Goal: Task Accomplishment & Management: Use online tool/utility

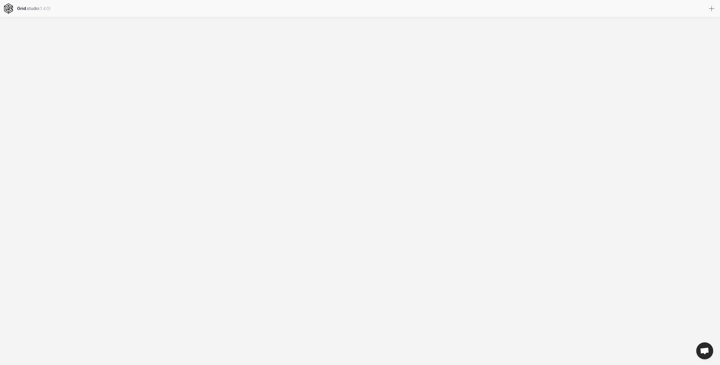
select select
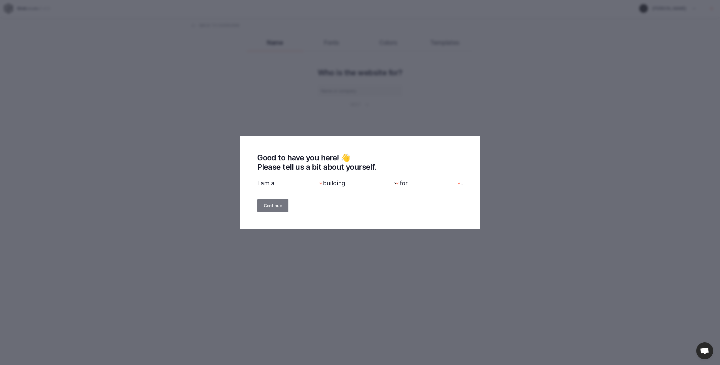
drag, startPoint x: 291, startPoint y: 173, endPoint x: 290, endPoint y: 176, distance: 3.6
click at [291, 173] on div "Good to have you here! 👋 Please tell us a bit about yourself. I am a designer d…" at bounding box center [359, 182] width 239 height 93
click at [274, 179] on select "designer developer marketer entrepreneur maker person" at bounding box center [298, 183] width 49 height 8
select select "designer"
click option "designer" at bounding box center [0, 0] width 0 height 0
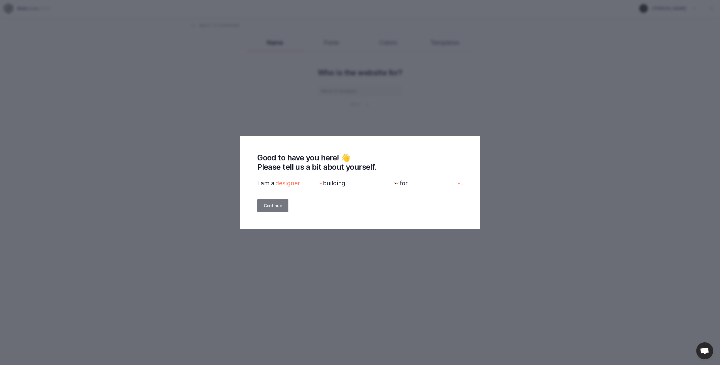
select select
click at [345, 179] on select "a website(s) a portfolio a webshop(s) experiments something else" at bounding box center [372, 183] width 54 height 8
select select "website"
click option "a website(s)" at bounding box center [0, 0] width 0 height 0
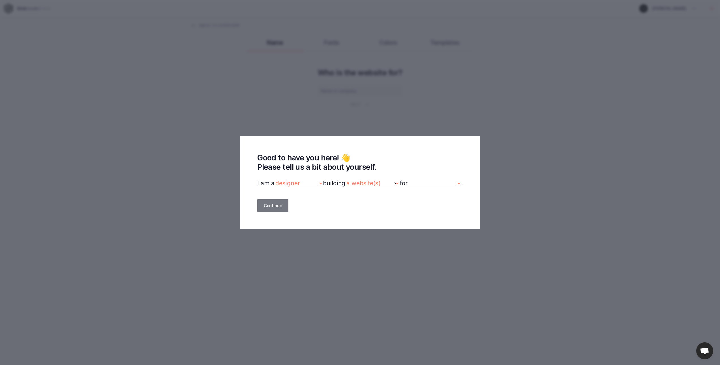
select select "self"
click option "myself" at bounding box center [0, 0] width 0 height 0
click at [266, 207] on button "Continue" at bounding box center [272, 205] width 31 height 13
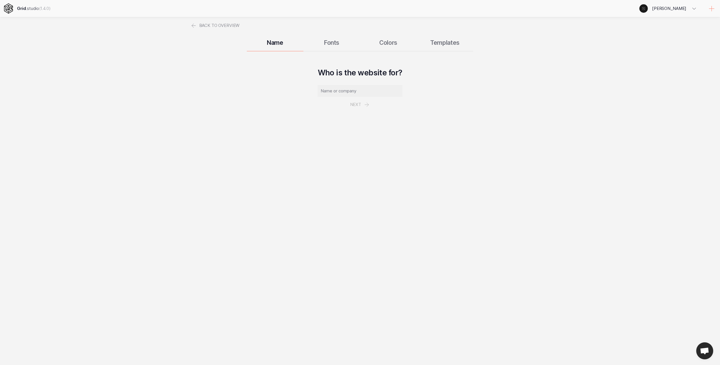
click at [358, 89] on input "text" at bounding box center [360, 91] width 85 height 12
type input "myself"
click at [368, 103] on icon at bounding box center [367, 104] width 4 height 4
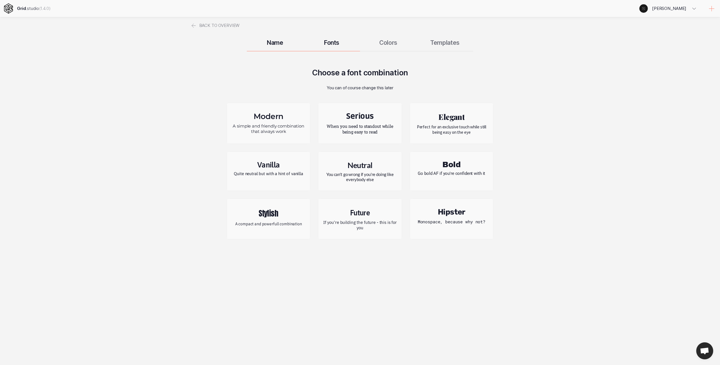
click at [286, 117] on h2 "Modern" at bounding box center [268, 116] width 74 height 9
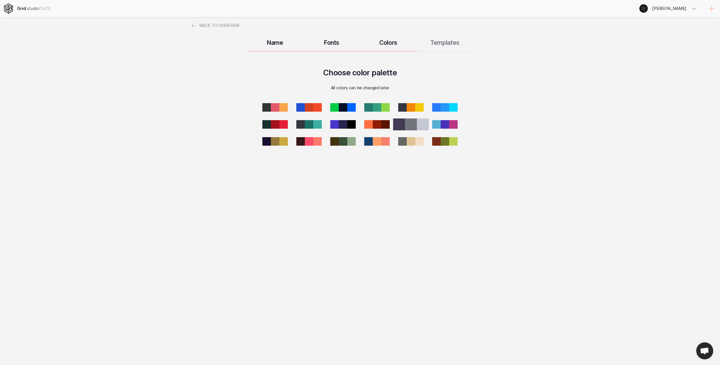
click at [409, 121] on div at bounding box center [411, 124] width 12 height 12
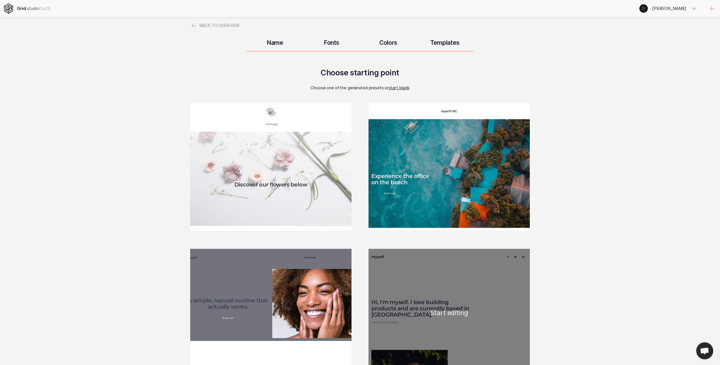
click at [396, 275] on div "myself Hi, I'm myself. I love building products and are currently based in [GEO…" at bounding box center [449, 312] width 161 height 127
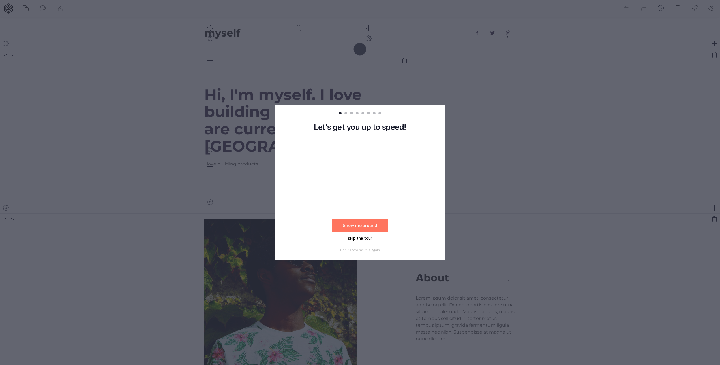
drag, startPoint x: 363, startPoint y: 237, endPoint x: 349, endPoint y: 224, distance: 19.2
click at [363, 237] on button "skip the tour" at bounding box center [360, 238] width 57 height 13
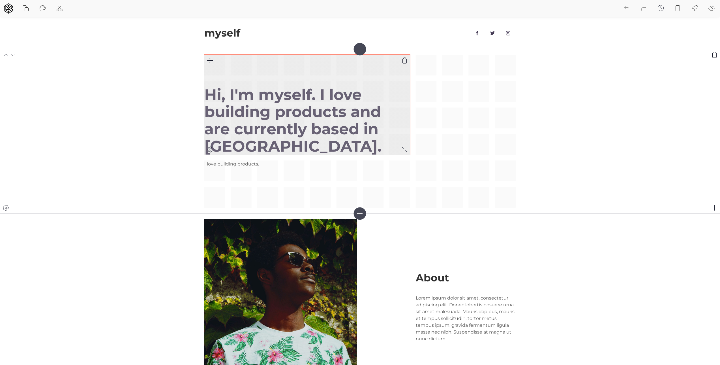
click at [306, 113] on h1 "Hi, I'm myself. I love building products and are currently based in [GEOGRAPHIC…" at bounding box center [307, 120] width 206 height 69
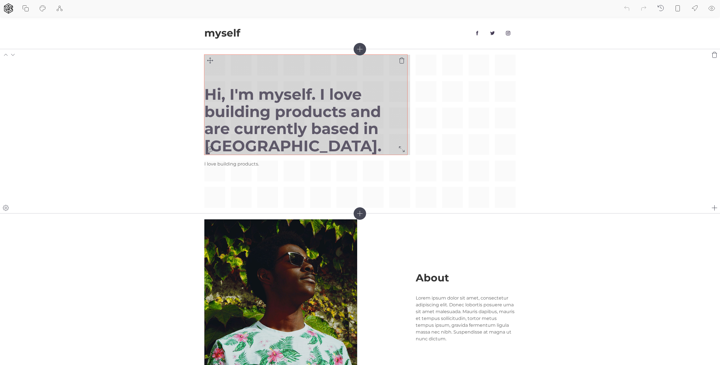
click at [403, 154] on div "Hi, I'm myself. I love building products and are currently based in [GEOGRAPHIC…" at bounding box center [359, 131] width 311 height 153
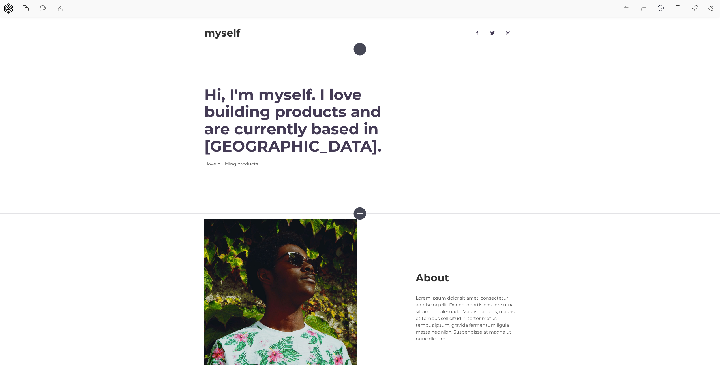
click at [695, 8] on icon at bounding box center [694, 8] width 7 height 7
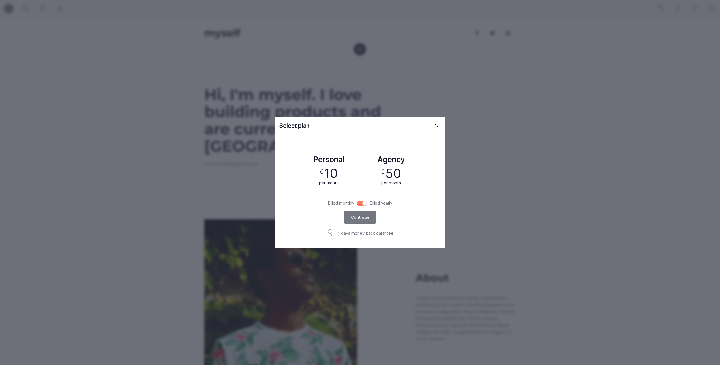
click at [436, 126] on icon at bounding box center [436, 125] width 7 height 7
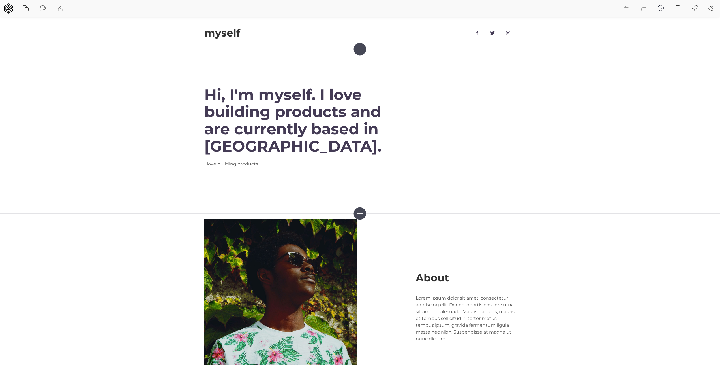
click at [361, 50] on icon at bounding box center [360, 49] width 12 height 12
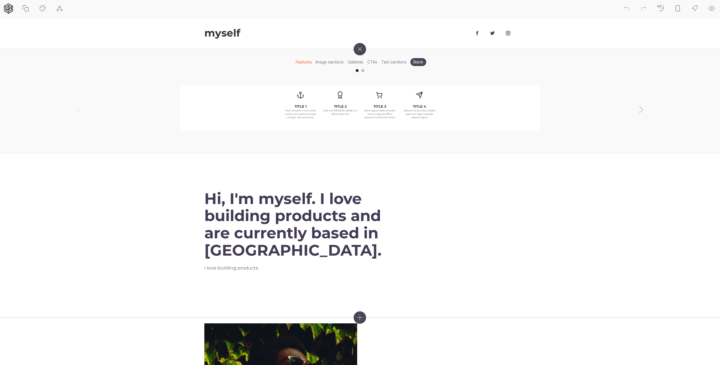
click at [328, 61] on li "Image sections" at bounding box center [330, 61] width 32 height 9
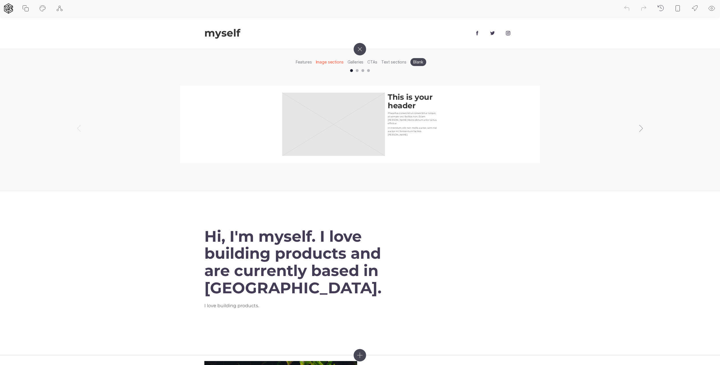
click at [412, 119] on p "Phasellus consectetur consectetur neque, at semper orci facilisis non. Etiam [P…" at bounding box center [413, 118] width 50 height 14
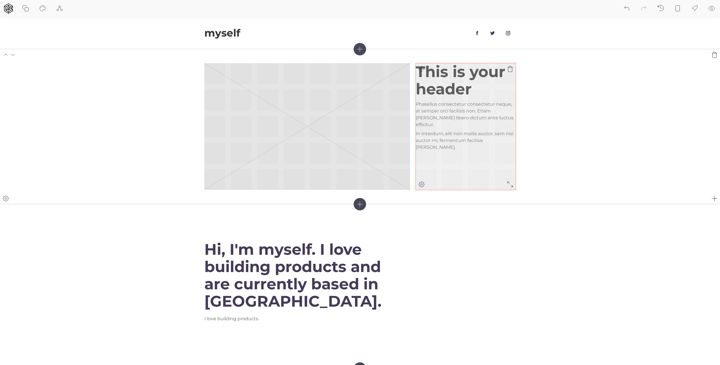
click at [421, 184] on icon at bounding box center [422, 184] width 2 height 2
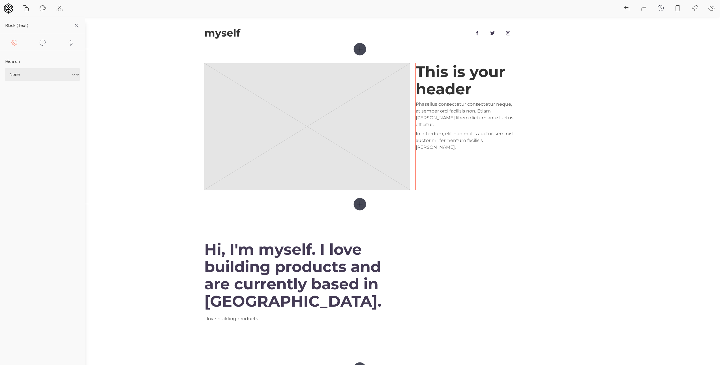
click at [61, 8] on icon at bounding box center [59, 8] width 7 height 7
drag, startPoint x: 132, startPoint y: 12, endPoint x: 137, endPoint y: 22, distance: 11.0
click at [132, 12] on div "Site settings Start guided tour Read documentation Back to dashboard" at bounding box center [309, 8] width 618 height 17
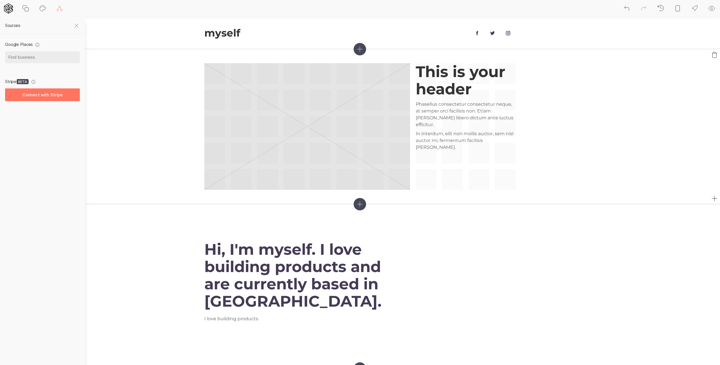
click at [157, 86] on section "This is your header Phasellus consectetur consectetur neque, at semper orci fac…" at bounding box center [360, 126] width 720 height 155
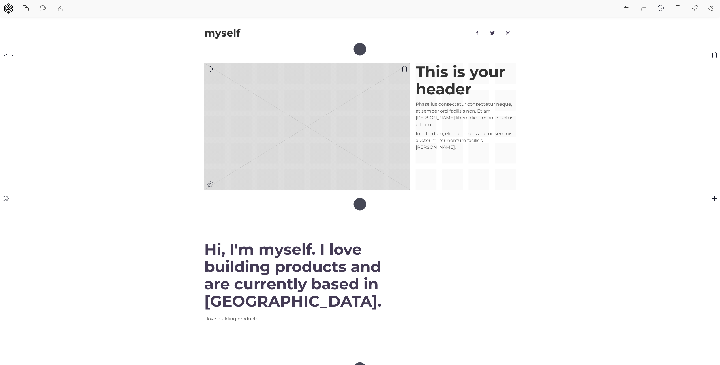
click at [311, 124] on icon at bounding box center [307, 126] width 206 height 127
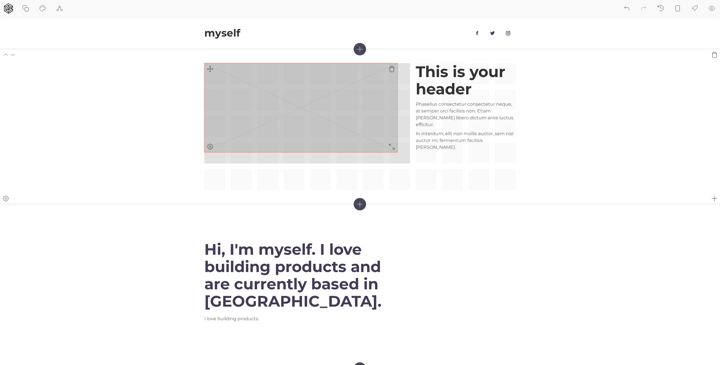
click at [397, 148] on div "This is your header Phasellus consectetur consectetur neque, at semper orci fac…" at bounding box center [359, 126] width 311 height 127
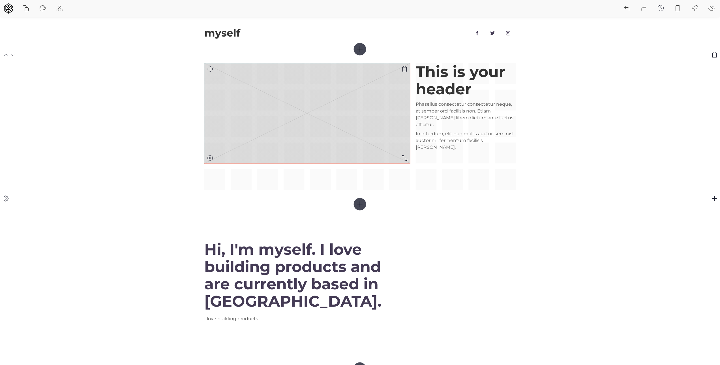
drag, startPoint x: 354, startPoint y: 120, endPoint x: 281, endPoint y: 92, distance: 77.8
click at [385, 145] on rect at bounding box center [307, 113] width 206 height 100
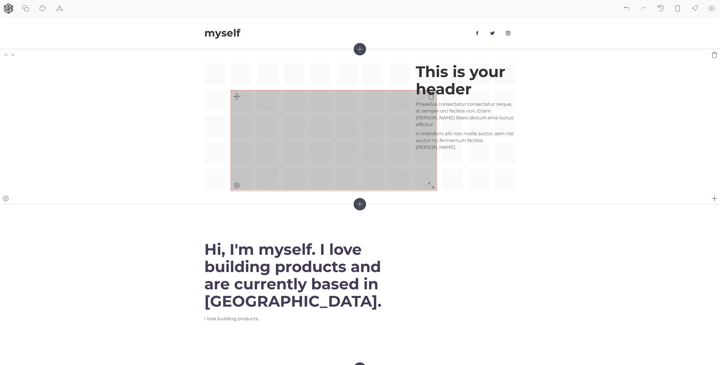
click at [235, 97] on div "This is your header Phasellus consectetur consectetur neque, at semper orci fac…" at bounding box center [359, 126] width 311 height 127
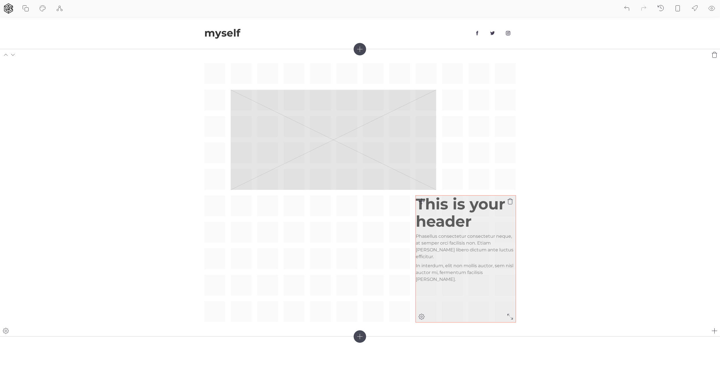
click at [445, 211] on h1 "This is your header" at bounding box center [466, 212] width 100 height 35
drag, startPoint x: 483, startPoint y: 227, endPoint x: 380, endPoint y: 193, distance: 108.3
click at [416, 195] on div "This is your header Phasellus consectetur consectetur neque, at semper orci fac…" at bounding box center [466, 238] width 100 height 87
copy h1 "This is your header"
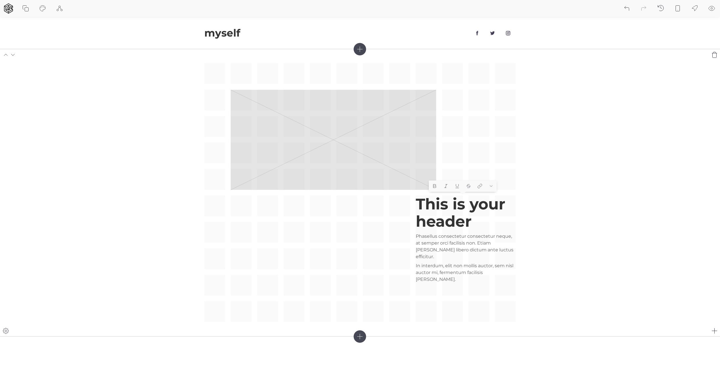
click at [361, 212] on div "This is your header Phasellus consectetur consectetur neque, at semper orci fac…" at bounding box center [359, 192] width 311 height 258
click at [365, 322] on div "This is your header Phasellus consectetur consectetur neque, at semper orci fac…" at bounding box center [359, 192] width 311 height 258
click at [361, 337] on icon at bounding box center [360, 336] width 12 height 12
click at [392, 350] on li "Text sections" at bounding box center [393, 348] width 29 height 9
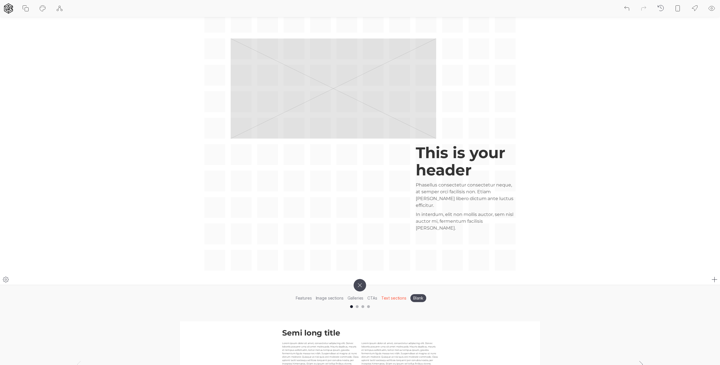
scroll to position [42, 0]
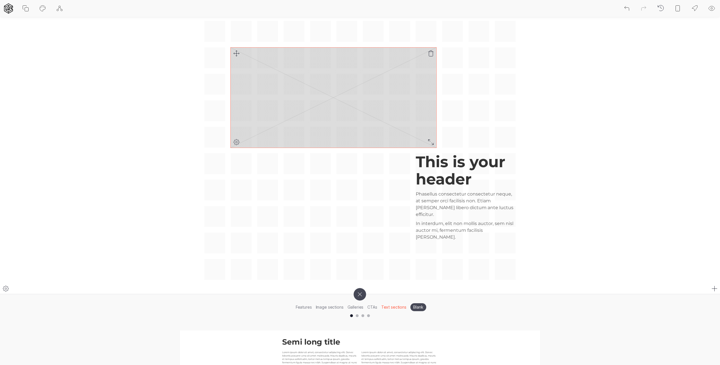
click at [329, 115] on rect at bounding box center [334, 98] width 206 height 100
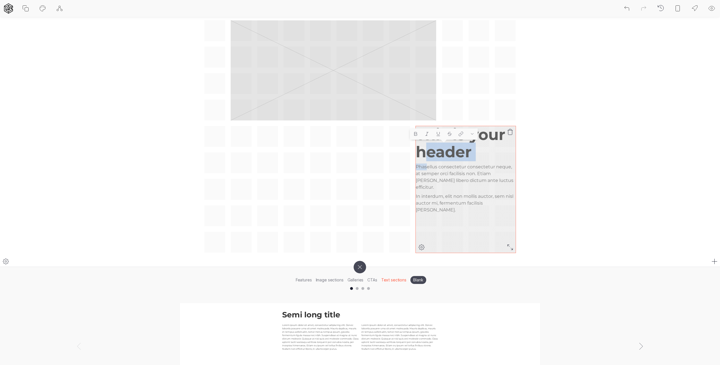
click at [428, 161] on div "This is your header Phasellus consectetur consectetur neque, at semper orci fac…" at bounding box center [466, 169] width 100 height 87
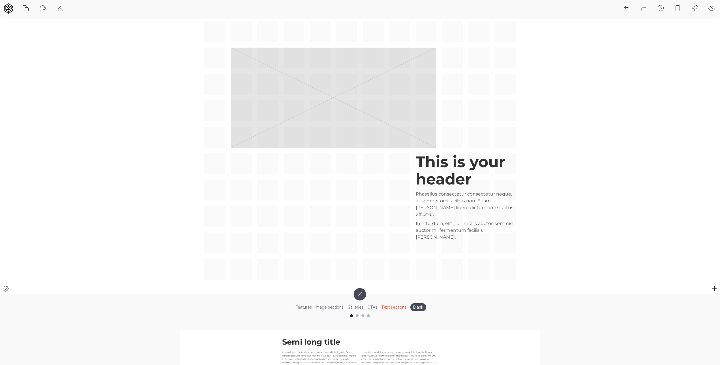
click at [297, 200] on div "This is your header Phasellus consectetur consectetur neque, at semper orci fac…" at bounding box center [359, 150] width 311 height 258
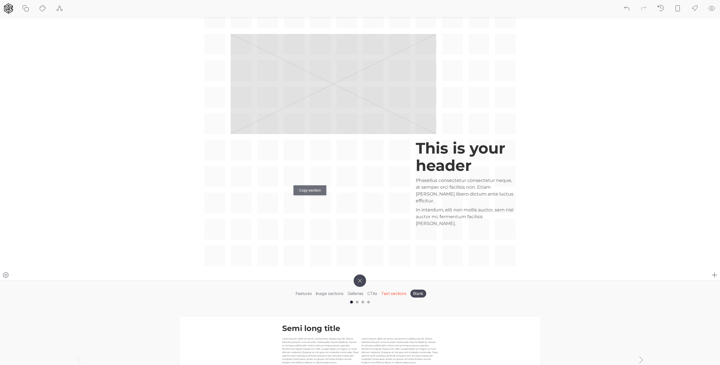
click at [296, 179] on div "This is your header Phasellus consectetur consectetur neque, at semper orci fac…" at bounding box center [359, 136] width 311 height 258
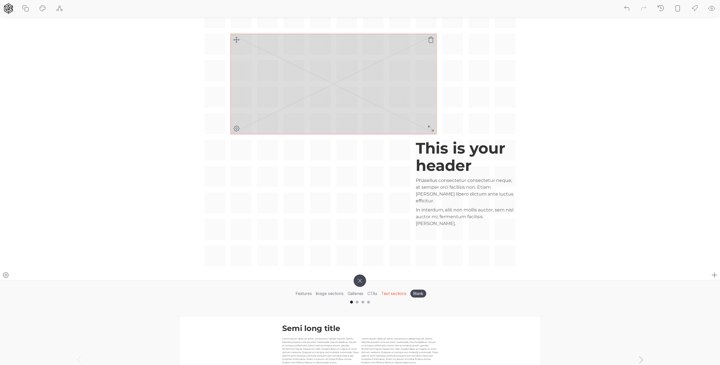
scroll to position [0, 0]
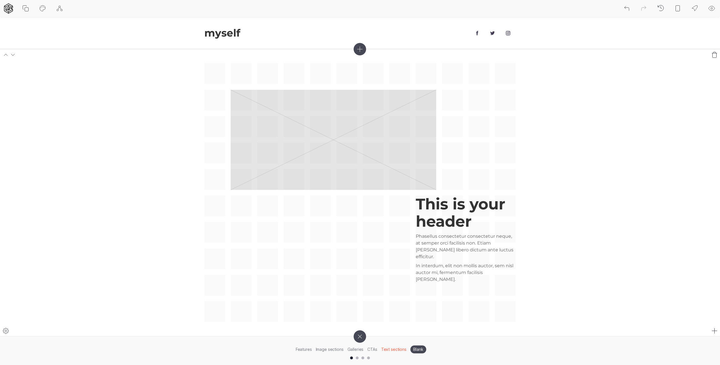
drag, startPoint x: 416, startPoint y: 82, endPoint x: 370, endPoint y: 63, distance: 50.2
click at [416, 82] on div "This is your header Phasellus consectetur consectetur neque, at semper orci fac…" at bounding box center [359, 192] width 311 height 258
click at [364, 48] on icon at bounding box center [360, 49] width 12 height 12
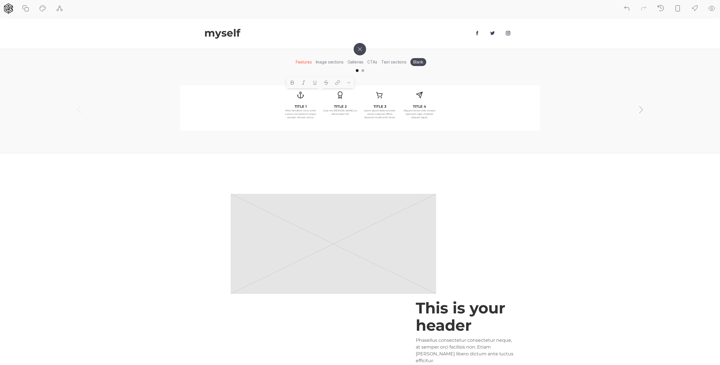
drag, startPoint x: 302, startPoint y: 104, endPoint x: 309, endPoint y: 94, distance: 12.6
click at [309, 94] on div "TITLE 1 Proin hendrerit mi eu enim cursus, non pretium neque semper. Aenean luc…" at bounding box center [360, 108] width 156 height 37
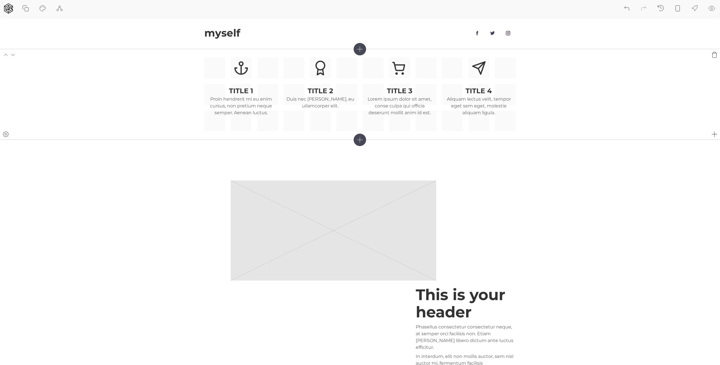
click at [514, 69] on div "TITLE 1 Proin hendrerit mi eu enim cursus, non pretium neque semper. Aenean luc…" at bounding box center [359, 94] width 311 height 74
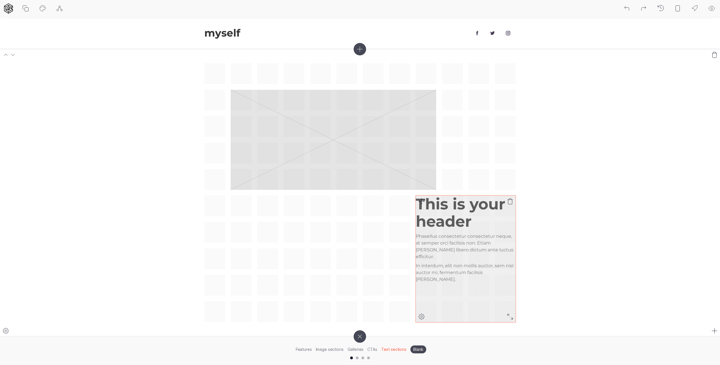
click at [453, 228] on h1 "This is your header" at bounding box center [466, 212] width 100 height 35
click at [422, 198] on icon at bounding box center [421, 201] width 7 height 7
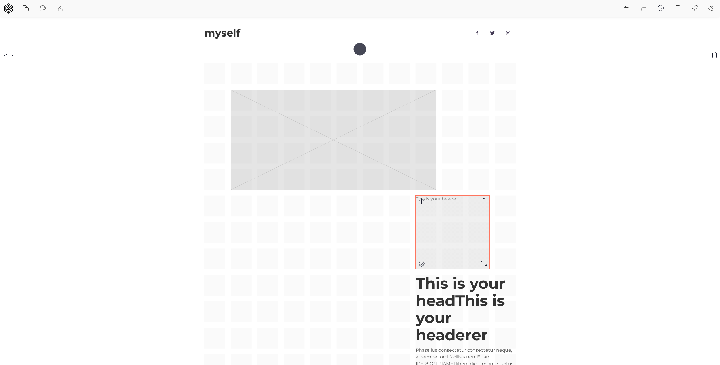
click at [437, 196] on p "This is your header" at bounding box center [453, 198] width 74 height 7
click at [441, 199] on p "This is your header" at bounding box center [453, 198] width 74 height 7
click at [441, 199] on p "This is yours header" at bounding box center [453, 198] width 74 height 7
click at [421, 263] on icon at bounding box center [421, 263] width 7 height 7
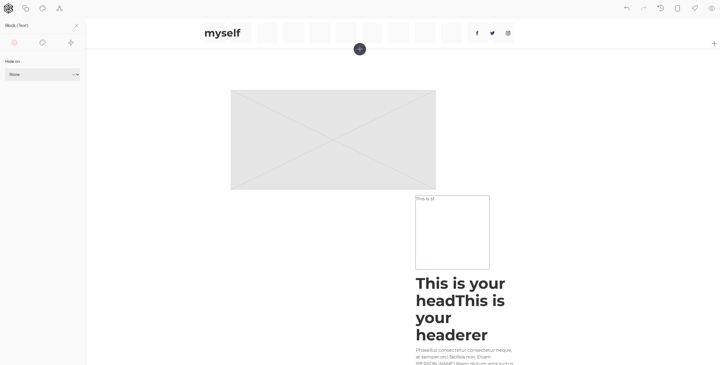
drag, startPoint x: 74, startPoint y: 24, endPoint x: 127, endPoint y: 22, distance: 53.0
click at [74, 24] on icon at bounding box center [76, 25] width 7 height 7
click at [324, 75] on div "This is your headThis is your headerer Phasellus consectetur consectetur neque,…" at bounding box center [359, 232] width 311 height 338
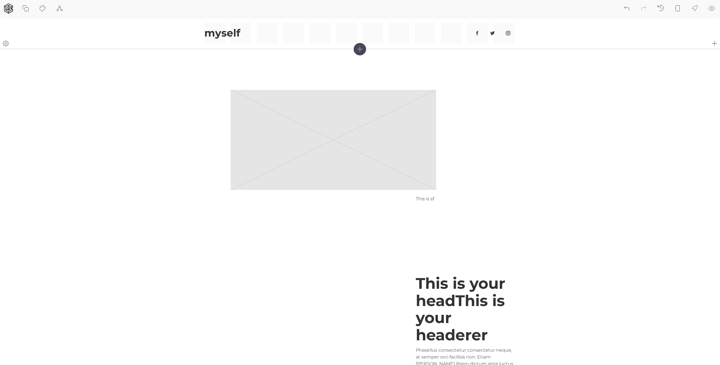
click at [5, 41] on icon at bounding box center [6, 43] width 7 height 7
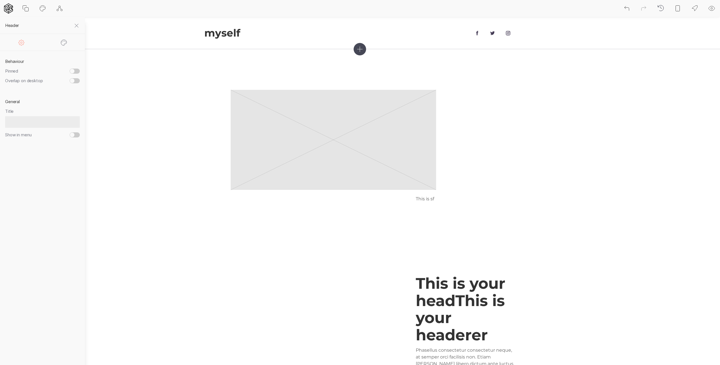
click at [76, 71] on input "Pinned" at bounding box center [75, 70] width 10 height 5
checkbox input "false"
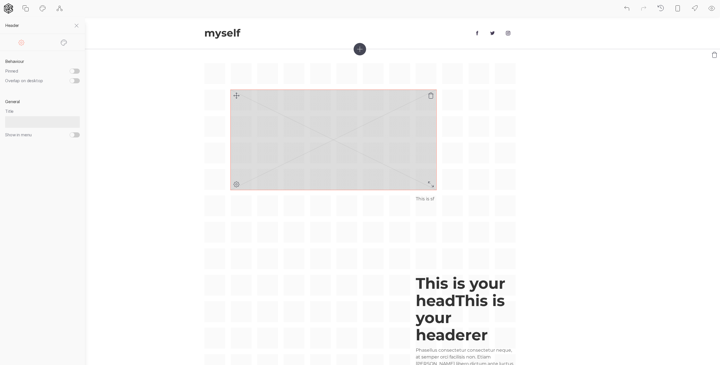
click at [313, 164] on rect at bounding box center [334, 140] width 206 height 100
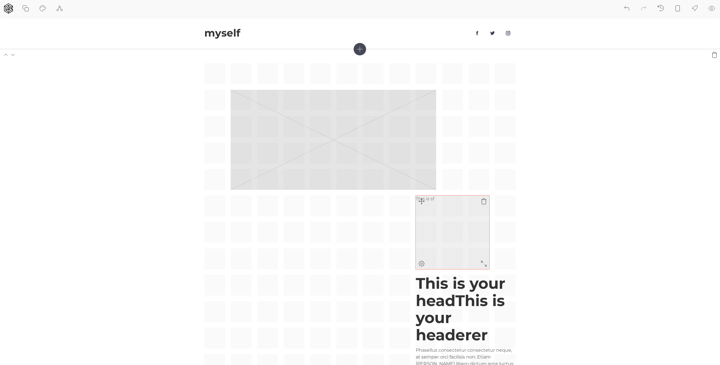
click at [436, 202] on div "This is sf" at bounding box center [453, 232] width 74 height 74
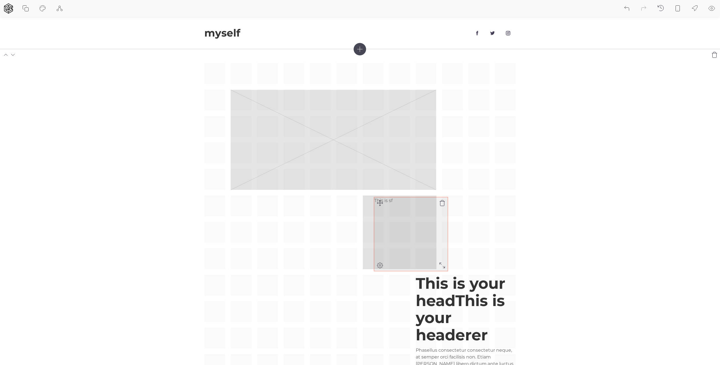
click at [316, 198] on div "This is your headThis is your headerer Phasellus consectetur consectetur neque,…" at bounding box center [359, 232] width 311 height 338
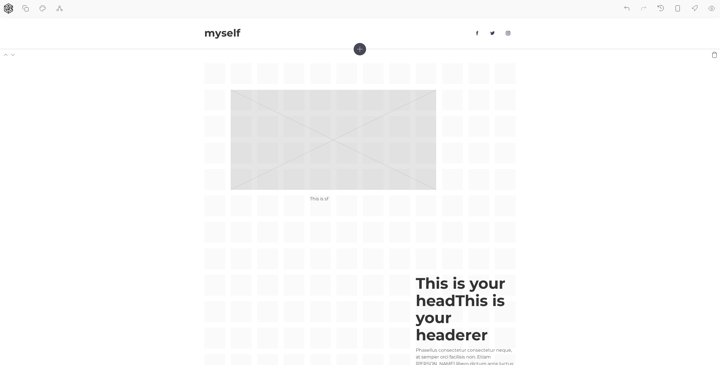
click at [378, 203] on icon at bounding box center [378, 201] width 7 height 7
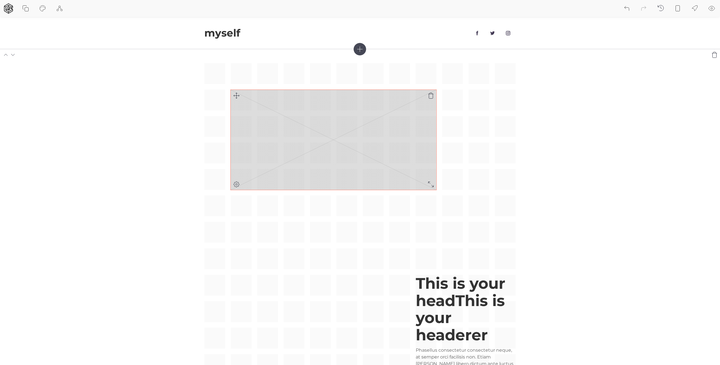
drag, startPoint x: 367, startPoint y: 141, endPoint x: 390, endPoint y: 147, distance: 23.4
click at [367, 141] on rect at bounding box center [334, 140] width 206 height 100
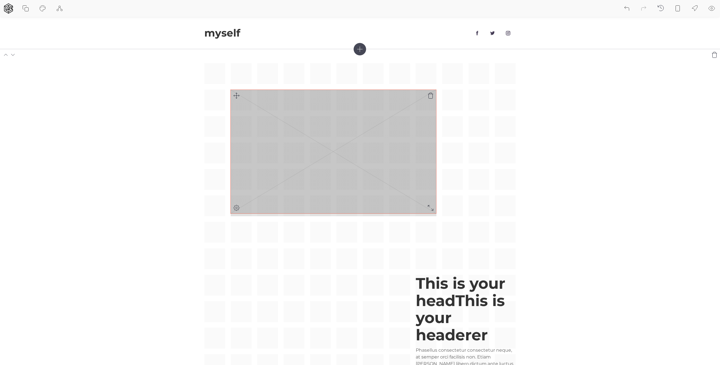
click at [432, 210] on div "This is your headThis is your headerer Phasellus consectetur consectetur neque,…" at bounding box center [359, 232] width 311 height 338
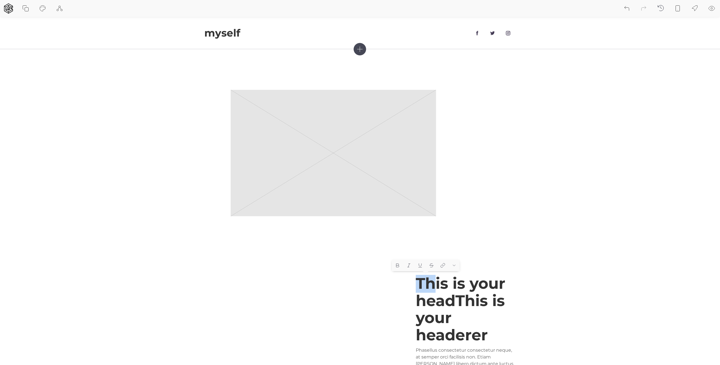
drag, startPoint x: 432, startPoint y: 283, endPoint x: 422, endPoint y: 269, distance: 17.0
click at [451, 275] on div "This is your headThis is your headerer Phasellus consectetur consectetur neque,…" at bounding box center [466, 336] width 100 height 122
click at [399, 275] on div "This is your headThis is your headerer Phasellus consectetur consectetur neque,…" at bounding box center [359, 232] width 311 height 338
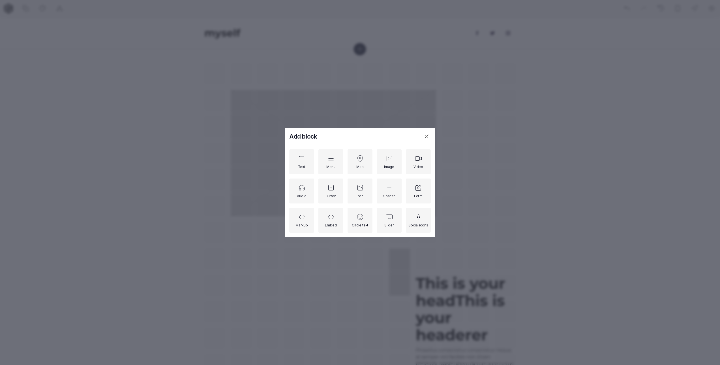
scroll to position [27, 0]
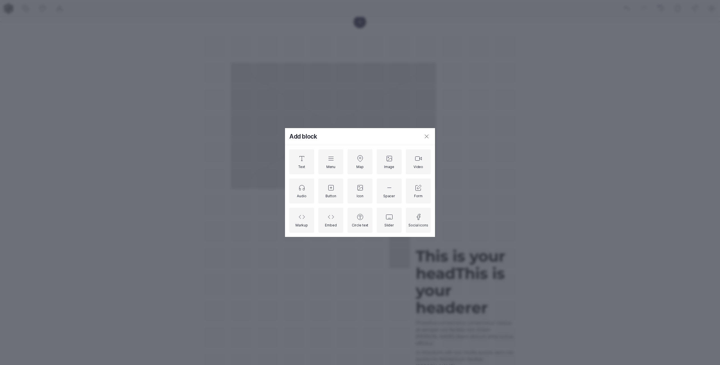
click at [372, 275] on div "Add block Text Menu Map Image Video Audio Button Icon Spacer Form Markup Embed …" at bounding box center [360, 182] width 720 height 365
click at [379, 248] on div "Add block Text Menu Map Image Video Audio Button Icon Spacer Form Markup Embed …" at bounding box center [360, 182] width 720 height 365
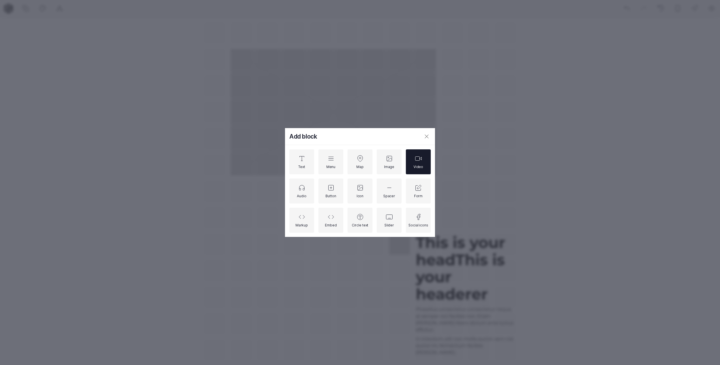
drag, startPoint x: 427, startPoint y: 136, endPoint x: 420, endPoint y: 155, distance: 20.4
click at [427, 136] on icon at bounding box center [426, 136] width 7 height 7
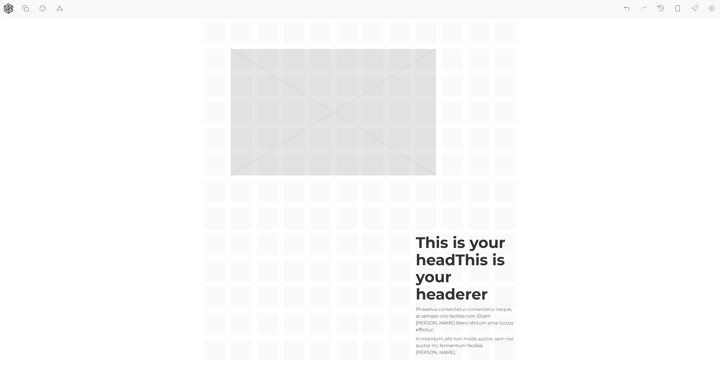
drag, startPoint x: 352, startPoint y: 217, endPoint x: 348, endPoint y: 218, distance: 3.7
click at [352, 217] on div "This is your headThis is your headerer Phasellus consectetur consectetur neque,…" at bounding box center [359, 191] width 311 height 338
click at [347, 218] on div "This is your headThis is your headerer Phasellus consectetur consectetur neque,…" at bounding box center [359, 191] width 311 height 338
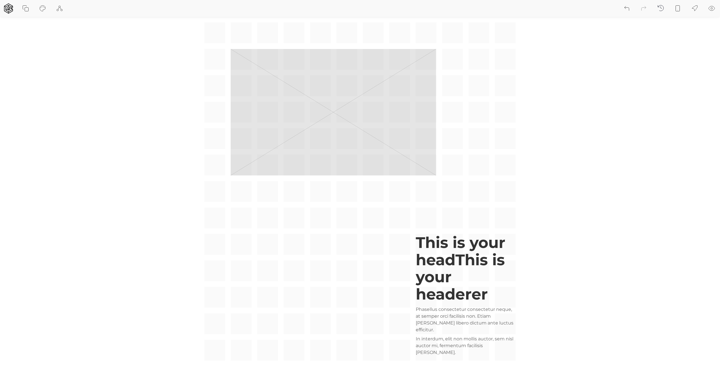
drag, startPoint x: 404, startPoint y: 249, endPoint x: 410, endPoint y: 248, distance: 6.1
click at [404, 249] on div "This is your headThis is your headerer Phasellus consectetur consectetur neque,…" at bounding box center [359, 191] width 311 height 338
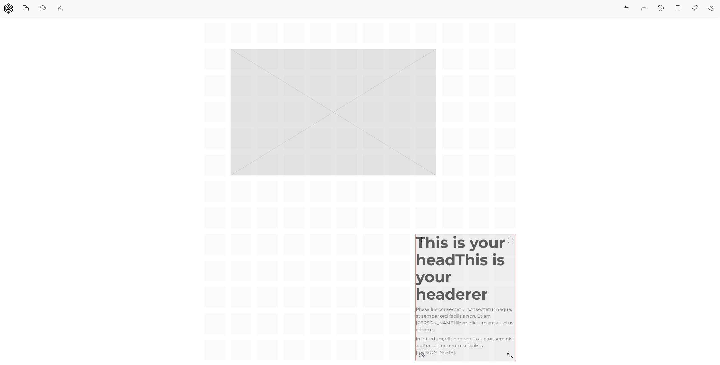
click at [419, 246] on h1 "This is your headThis is your headerer" at bounding box center [466, 268] width 100 height 69
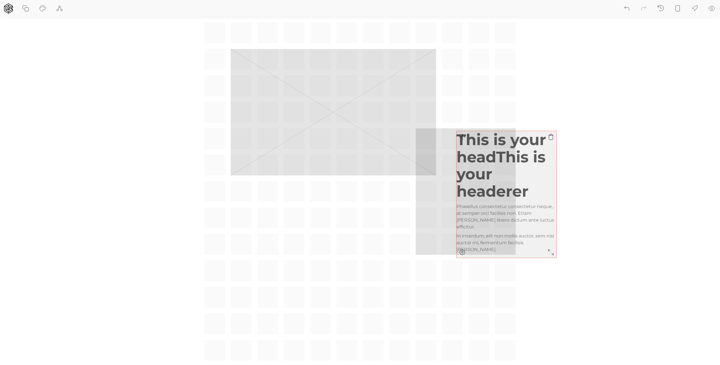
click at [462, 138] on div "This is your headThis is your headerer Phasellus consectetur consectetur neque,…" at bounding box center [359, 191] width 311 height 338
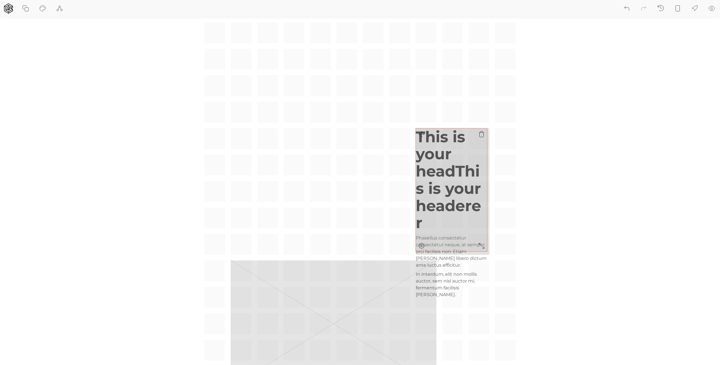
click at [482, 248] on div "This is your headThis is your headerer Phasellus consectetur consectetur neque,…" at bounding box center [359, 204] width 311 height 364
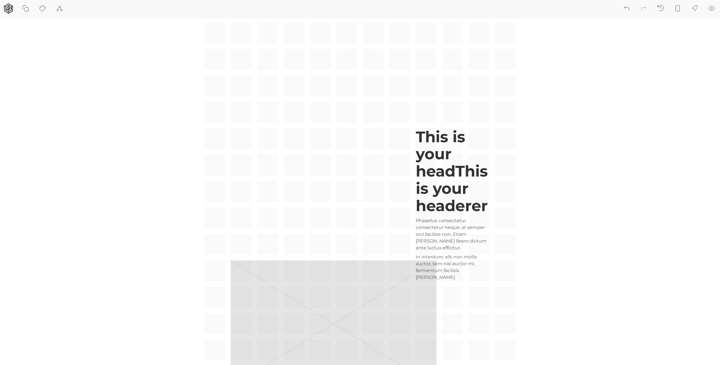
drag, startPoint x: 338, startPoint y: 260, endPoint x: 329, endPoint y: 88, distance: 172.3
click at [335, 84] on div "This is your headThis is your headerer Phasellus consectetur consectetur neque,…" at bounding box center [359, 204] width 311 height 364
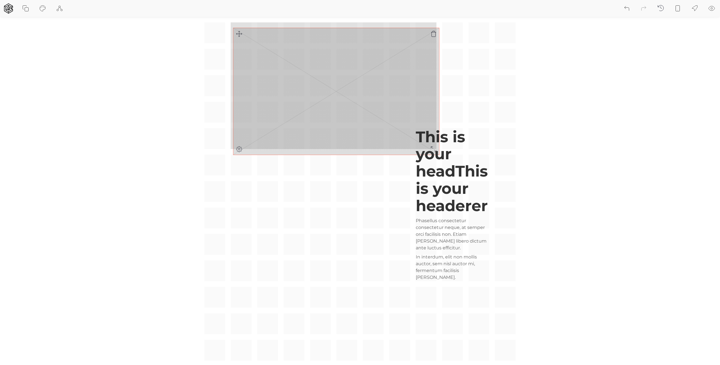
click at [239, 32] on div "This is your headThis is your headerer Phasellus consectetur consectetur neque,…" at bounding box center [359, 204] width 311 height 364
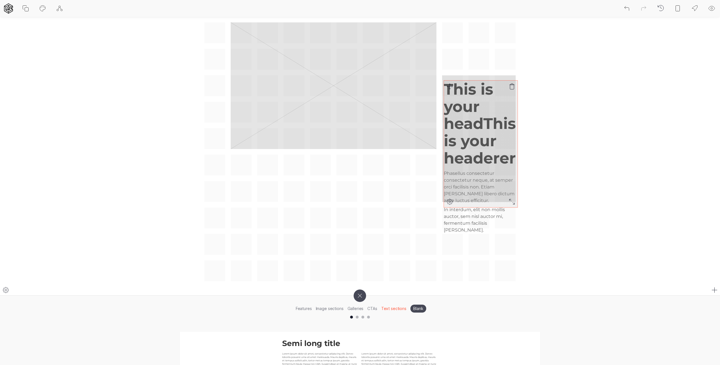
click at [451, 87] on div "This is your headThis is your headerer Phasellus consectetur consectetur neque,…" at bounding box center [359, 151] width 311 height 258
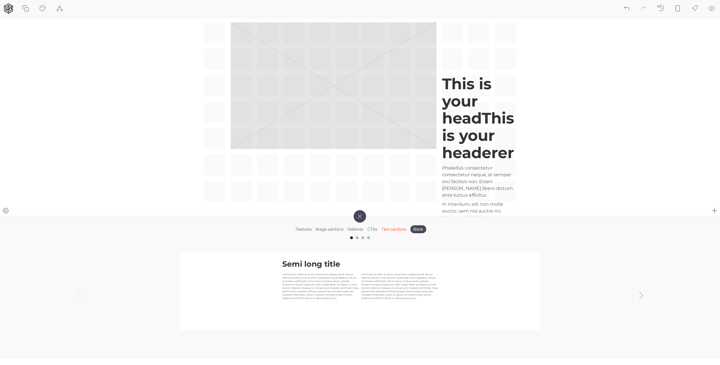
scroll to position [9, 0]
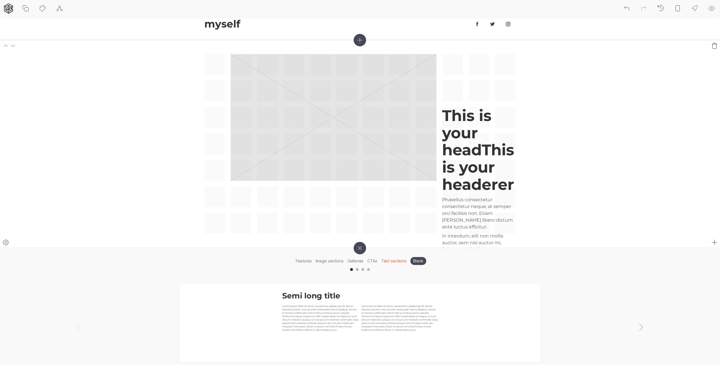
click at [356, 248] on icon at bounding box center [360, 248] width 18 height 18
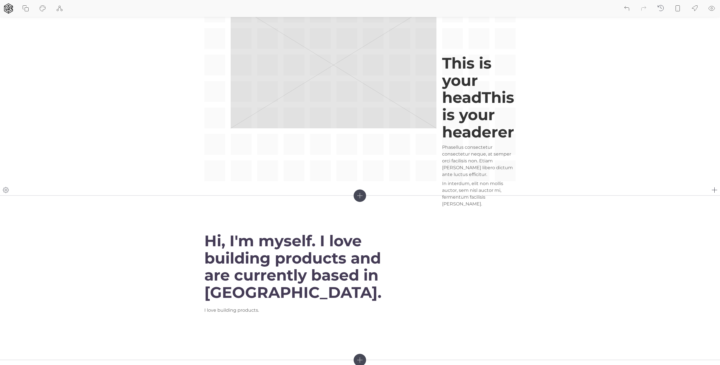
scroll to position [0, 0]
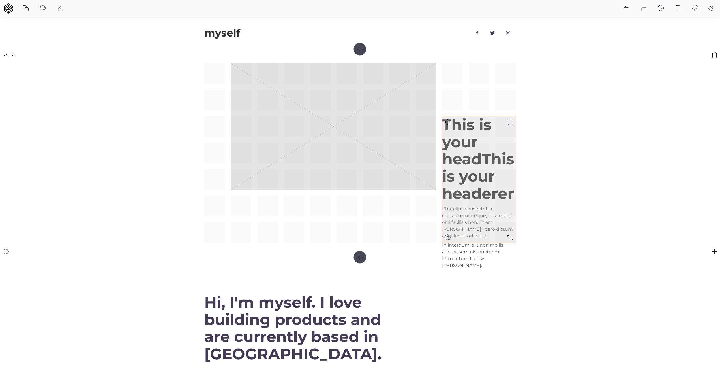
click at [484, 213] on p "Phasellus consectetur consectetur neque, at semper orci facilisis non. Etiam [P…" at bounding box center [479, 222] width 74 height 34
click at [480, 254] on p "In interdum, elit non mollis auctor, sem nisl auctor mi, fermentum facilisis [P…" at bounding box center [479, 254] width 74 height 27
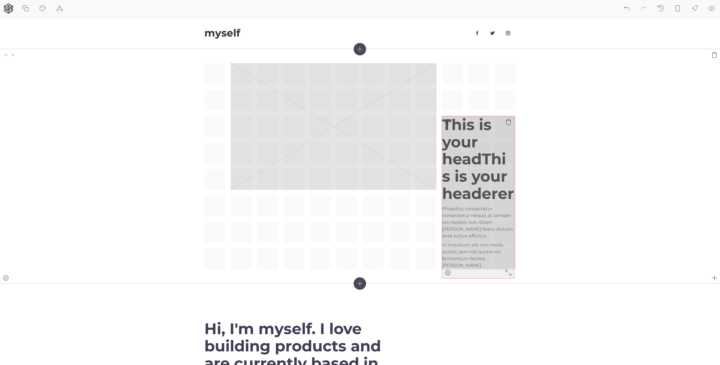
click at [511, 274] on icon at bounding box center [508, 272] width 7 height 7
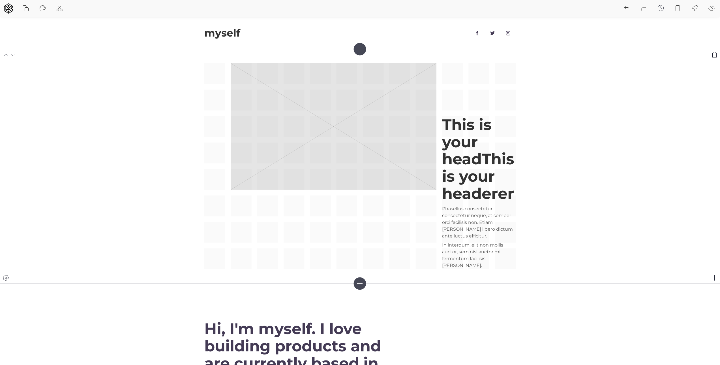
click at [237, 230] on div "This is your headThis is your headerer Phasellus consectetur consectetur neque,…" at bounding box center [359, 166] width 311 height 206
click at [235, 232] on div "This is your headThis is your headerer Phasellus consectetur consectetur neque,…" at bounding box center [359, 166] width 311 height 206
click at [314, 209] on div "This is your headThis is your headerer Phasellus consectetur consectetur neque,…" at bounding box center [359, 166] width 311 height 206
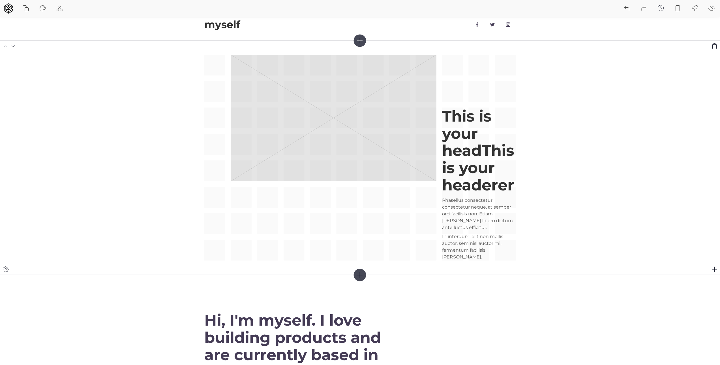
click at [321, 226] on div "This is your headThis is your headerer Phasellus consectetur consectetur neque,…" at bounding box center [359, 158] width 311 height 206
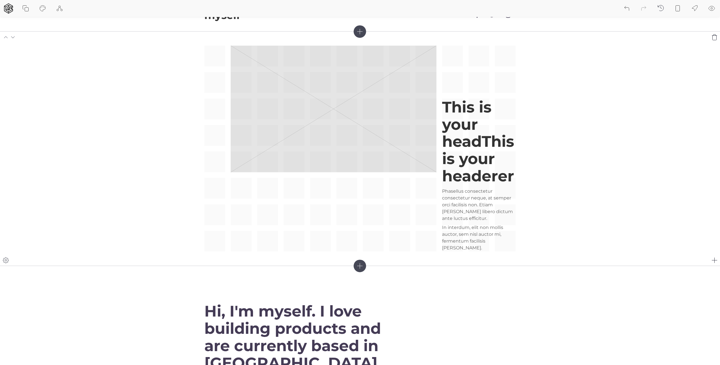
click at [417, 211] on div "This is your headThis is your headerer Phasellus consectetur consectetur neque,…" at bounding box center [359, 149] width 311 height 206
click at [350, 216] on div "This is your headThis is your headerer Phasellus consectetur consectetur neque,…" at bounding box center [359, 149] width 311 height 206
click at [323, 192] on div "This is your headThis is your headerer Phasellus consectetur consectetur neque,…" at bounding box center [359, 149] width 311 height 206
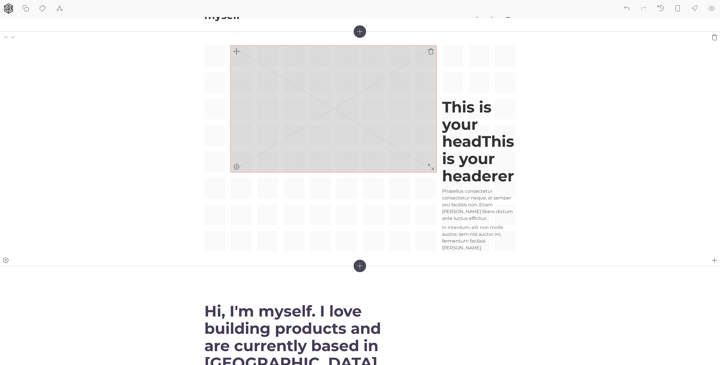
click at [327, 119] on rect at bounding box center [334, 109] width 206 height 127
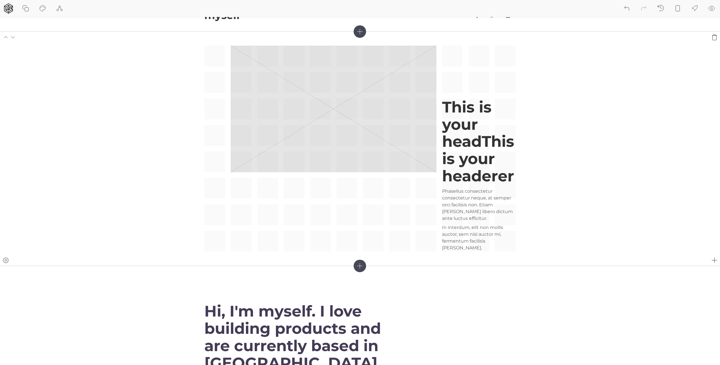
click at [238, 188] on div "This is your headThis is your headerer Phasellus consectetur consectetur neque,…" at bounding box center [359, 149] width 311 height 206
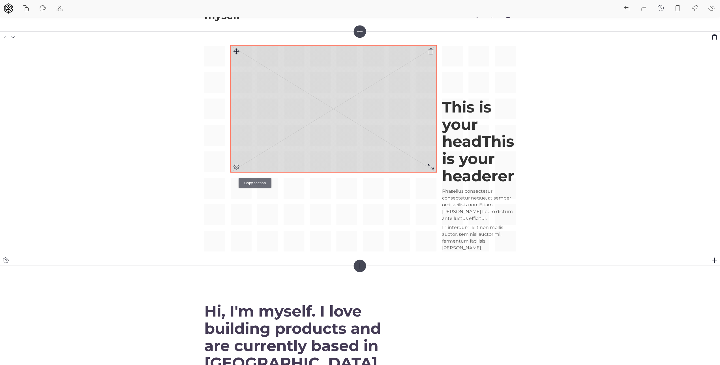
scroll to position [0, 0]
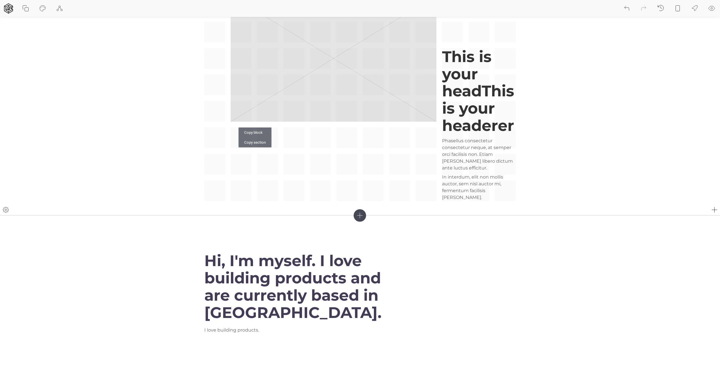
click at [312, 162] on div "This is your headThis is your headerer Phasellus consectetur consectetur neque,…" at bounding box center [359, 98] width 311 height 206
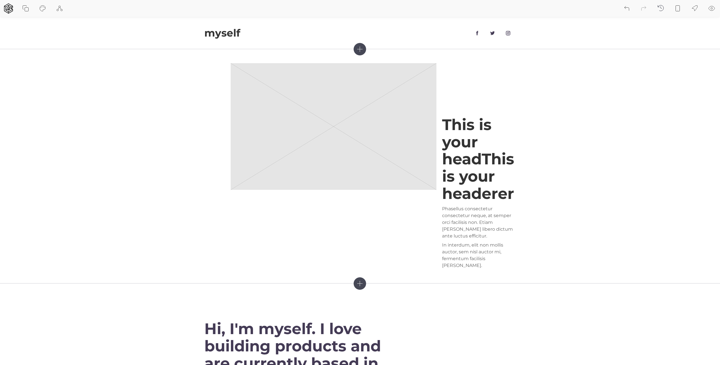
click at [28, 9] on icon at bounding box center [25, 8] width 7 height 7
click at [43, 9] on icon at bounding box center [42, 8] width 7 height 7
select select "Montserrat"
select select "400"
select select "Montserrat"
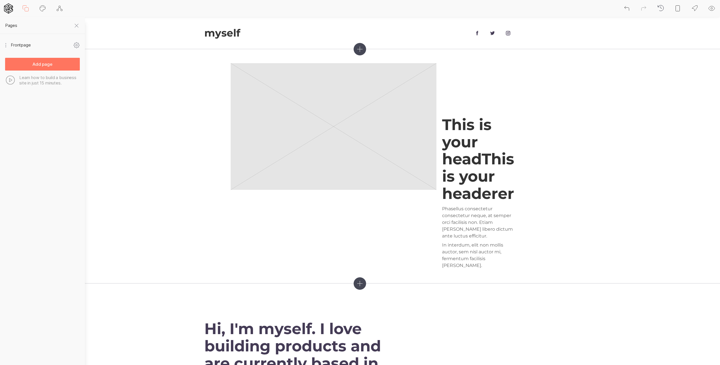
select select "700"
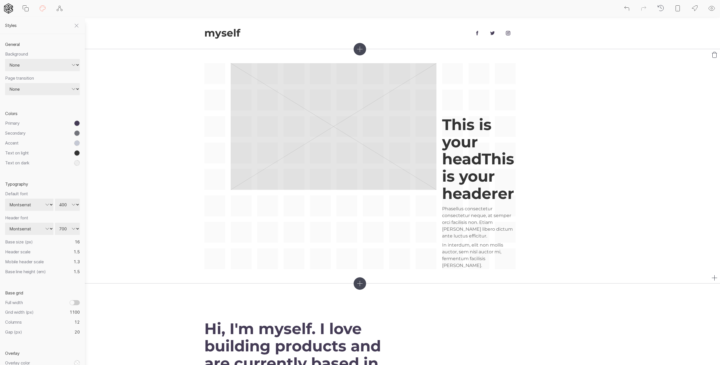
click at [158, 101] on section "This is your headThis is your headerer Phasellus consectetur consectetur neque,…" at bounding box center [360, 166] width 720 height 234
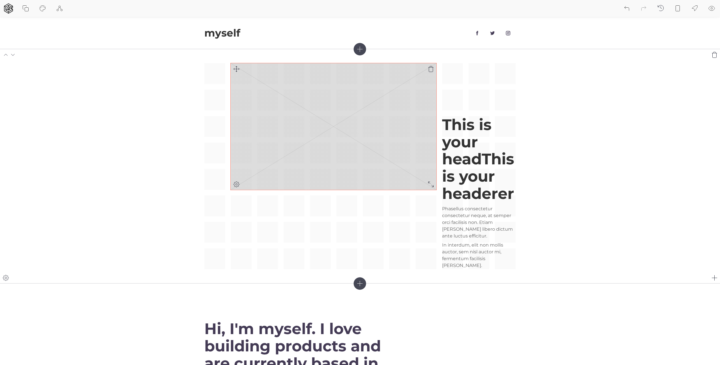
click at [274, 101] on rect at bounding box center [334, 126] width 206 height 127
click at [237, 184] on icon at bounding box center [237, 184] width 2 height 2
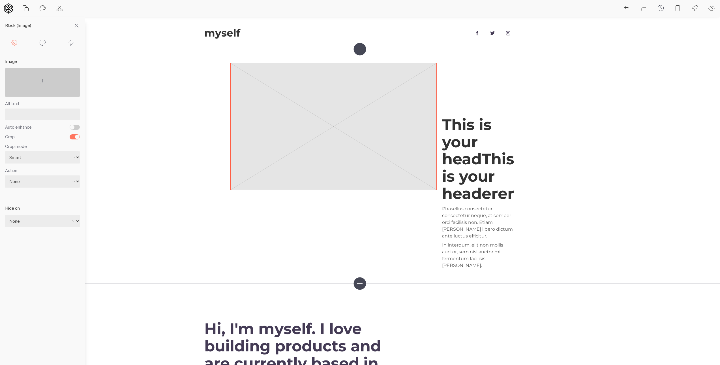
click at [43, 83] on icon at bounding box center [42, 81] width 7 height 7
click at [0, 0] on input "file" at bounding box center [0, 0] width 0 height 0
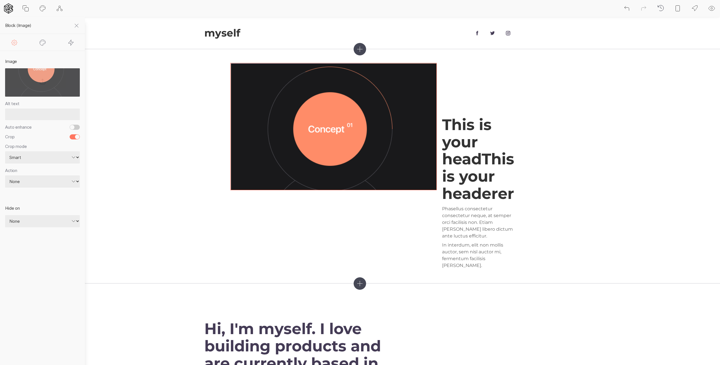
click at [74, 126] on input "Auto enhance" at bounding box center [75, 127] width 10 height 5
click at [77, 127] on input "Auto enhance" at bounding box center [75, 127] width 10 height 5
checkbox input "false"
click option "Smart" at bounding box center [0, 0] width 0 height 0
drag, startPoint x: 44, startPoint y: 256, endPoint x: 44, endPoint y: 250, distance: 6.3
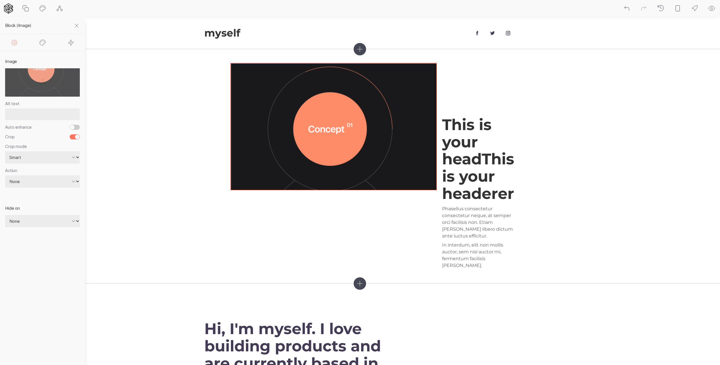
click at [44, 256] on section "Image Alt text Auto enhance Crop Crop mode Smart Center Top Bottom Left Right F…" at bounding box center [42, 208] width 85 height 314
click at [42, 186] on div "None Link to page External link Zoom image" at bounding box center [42, 182] width 75 height 14
select select "zoom"
click option "Zoom image" at bounding box center [0, 0] width 0 height 0
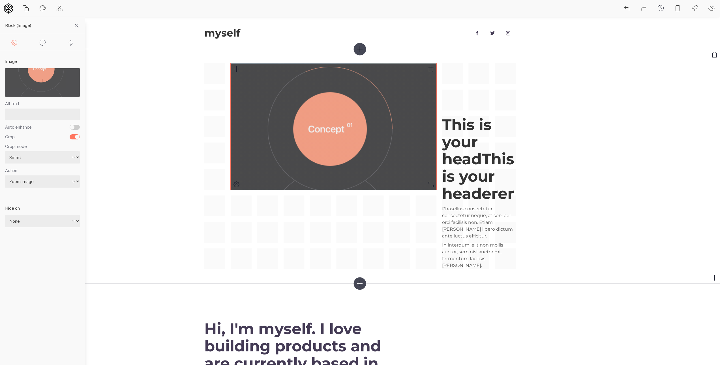
click at [317, 144] on img at bounding box center [333, 126] width 205 height 126
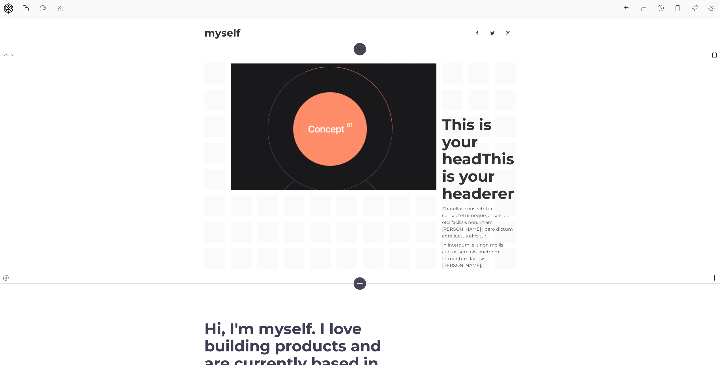
click at [383, 248] on div "This is your headThis is your headerer Phasellus consectetur consectetur neque,…" at bounding box center [359, 166] width 311 height 206
drag, startPoint x: 396, startPoint y: 229, endPoint x: 386, endPoint y: 235, distance: 11.8
click at [396, 229] on div "This is your headThis is your headerer Phasellus consectetur consectetur neque,…" at bounding box center [359, 166] width 311 height 206
click at [387, 248] on div "This is your headThis is your headerer Phasellus consectetur consectetur neque,…" at bounding box center [359, 166] width 311 height 206
click at [387, 246] on div "This is your headThis is your headerer Phasellus consectetur consectetur neque,…" at bounding box center [359, 166] width 311 height 206
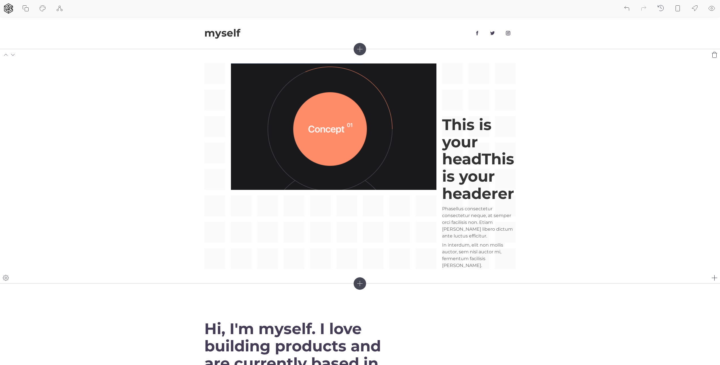
click at [387, 246] on div "This is your headThis is your headerer Phasellus consectetur consectetur neque,…" at bounding box center [359, 166] width 311 height 206
click at [388, 236] on div "This is your headThis is your headerer Phasellus consectetur consectetur neque,…" at bounding box center [359, 166] width 311 height 206
click at [451, 106] on div "This is your headThis is your headerer Phasellus consectetur consectetur neque,…" at bounding box center [359, 166] width 311 height 206
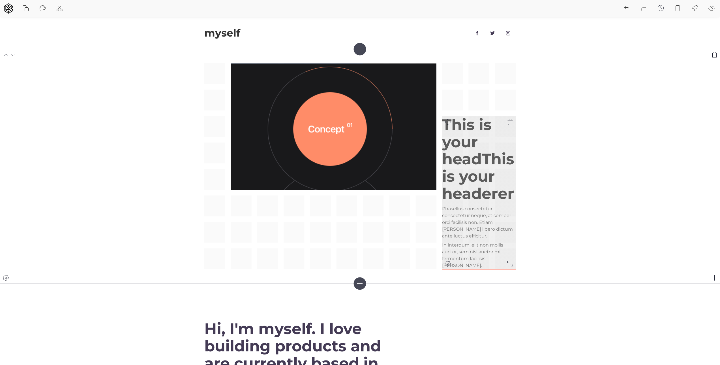
click at [456, 121] on h1 "This is your headThis is your headerer" at bounding box center [479, 159] width 74 height 86
click at [449, 122] on icon at bounding box center [448, 122] width 6 height 6
click at [448, 122] on icon at bounding box center [448, 122] width 6 height 6
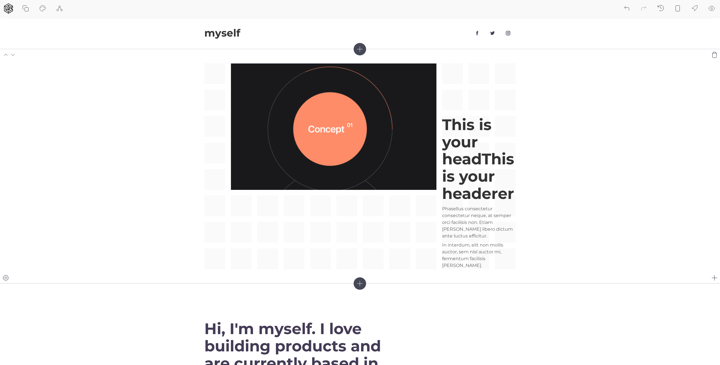
click at [448, 107] on div "This is your headThis is your headerer Phasellus consectetur consectetur neque,…" at bounding box center [359, 166] width 311 height 206
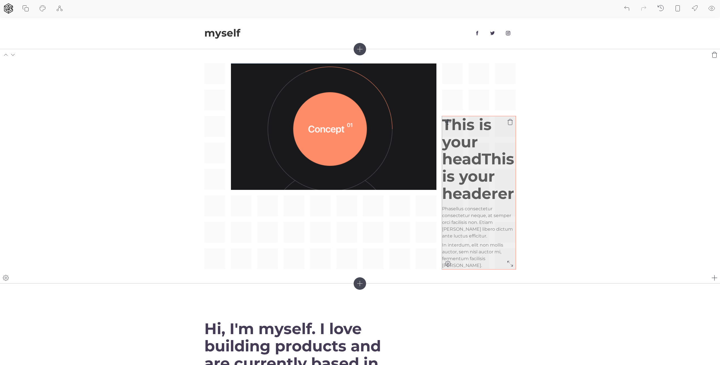
click at [447, 119] on icon at bounding box center [447, 121] width 7 height 7
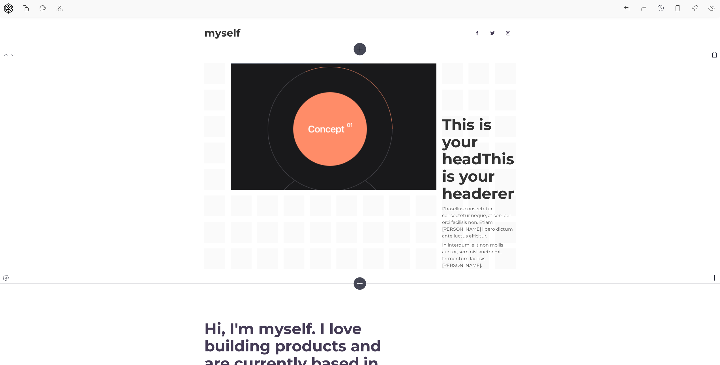
drag, startPoint x: 425, startPoint y: 197, endPoint x: 424, endPoint y: 202, distance: 5.6
click at [425, 197] on div "This is your headThis is your headerer Phasellus consectetur consectetur neque,…" at bounding box center [359, 166] width 311 height 206
click at [424, 207] on div "This is your headThis is your headerer Phasellus consectetur consectetur neque,…" at bounding box center [359, 166] width 311 height 206
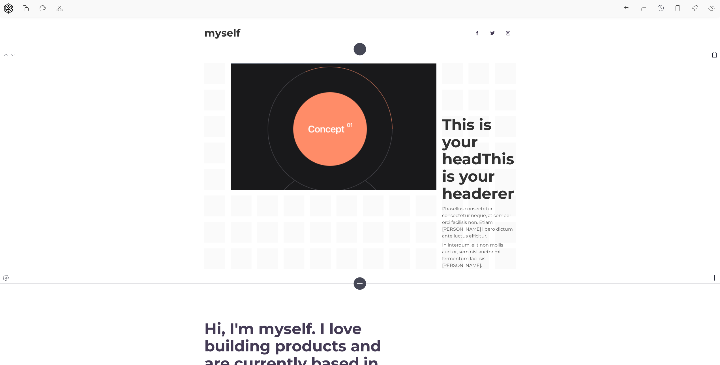
click at [425, 207] on div "This is your headThis is your headerer Phasellus consectetur consectetur neque,…" at bounding box center [359, 166] width 311 height 206
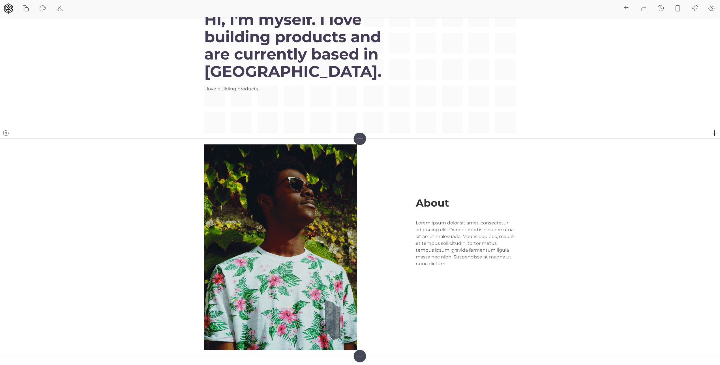
scroll to position [338, 0]
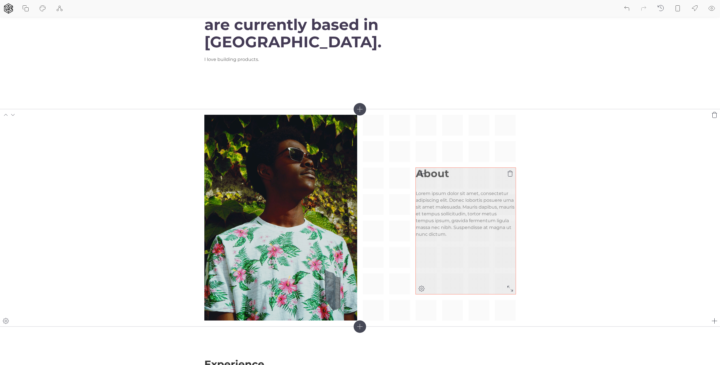
click at [427, 178] on div at bounding box center [421, 173] width 11 height 11
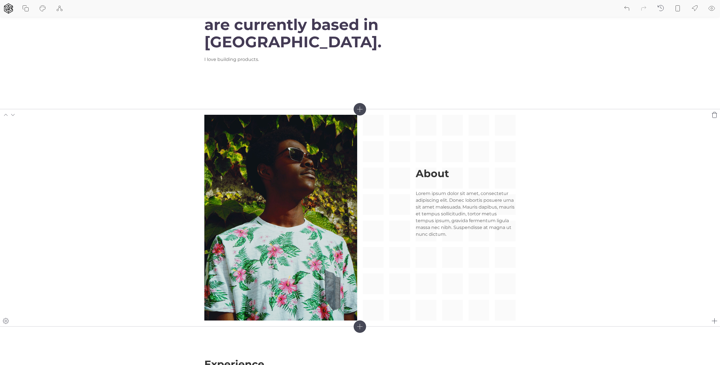
click at [428, 149] on div "About Lorem ipsum dolor sit amet, consectetur adipiscing elit. Donec lobortis p…" at bounding box center [359, 218] width 311 height 206
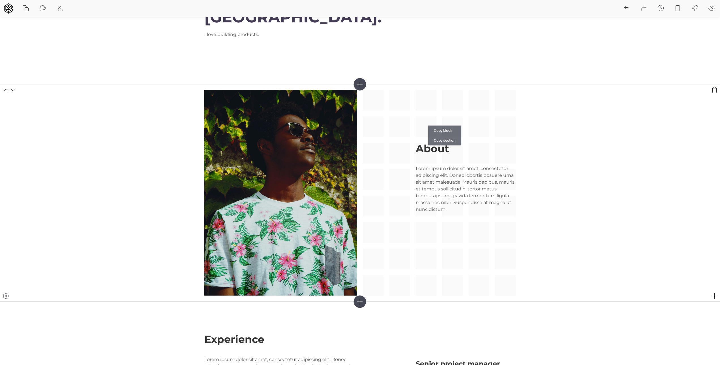
drag, startPoint x: 397, startPoint y: 135, endPoint x: 415, endPoint y: 152, distance: 25.2
click at [397, 135] on div "About Lorem ipsum dolor sit amet, consectetur adipiscing elit. Donec lobortis p…" at bounding box center [359, 193] width 311 height 206
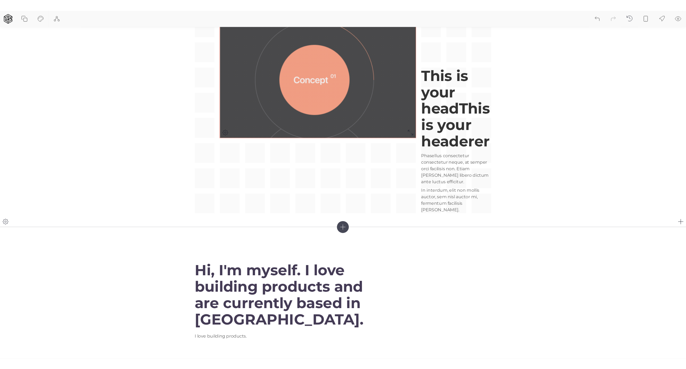
scroll to position [0, 0]
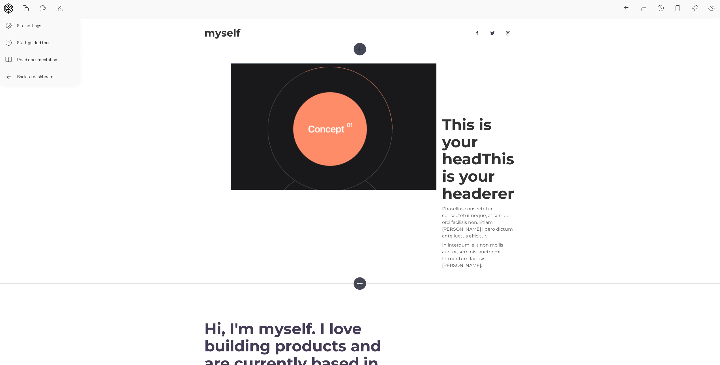
click at [8, 8] on icon at bounding box center [8, 8] width 10 height 10
click at [35, 40] on button "Start guided tour" at bounding box center [39, 42] width 79 height 17
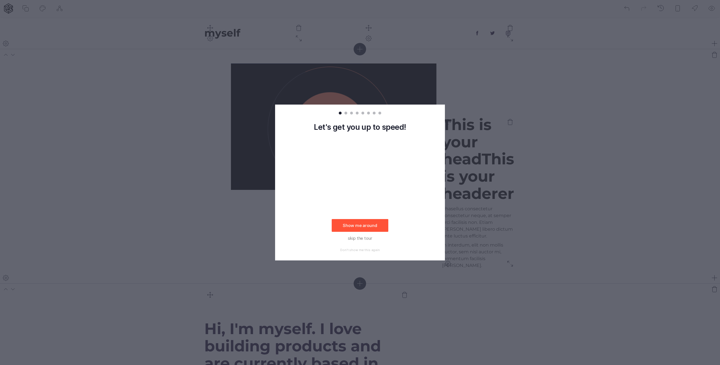
click at [370, 225] on button "Show me around" at bounding box center [360, 225] width 57 height 13
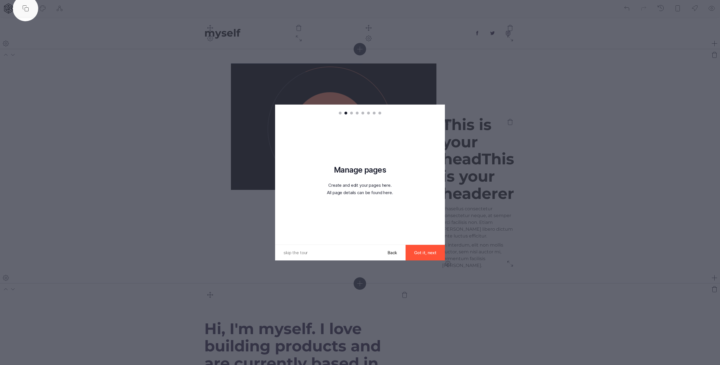
click at [422, 254] on button "Got it, next" at bounding box center [425, 253] width 39 height 16
click at [422, 253] on button "Got it, next" at bounding box center [425, 253] width 39 height 16
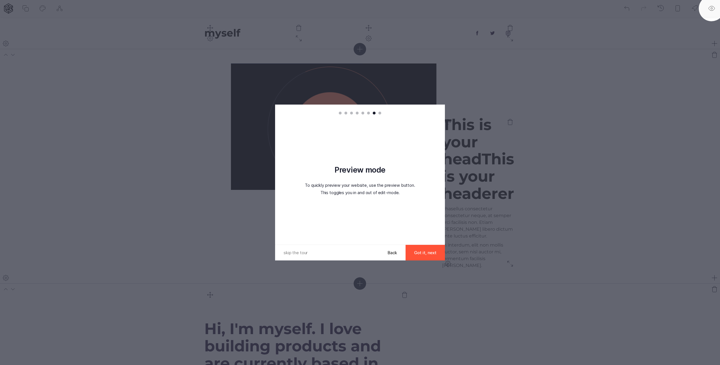
click at [422, 253] on button "Got it, next" at bounding box center [425, 253] width 39 height 16
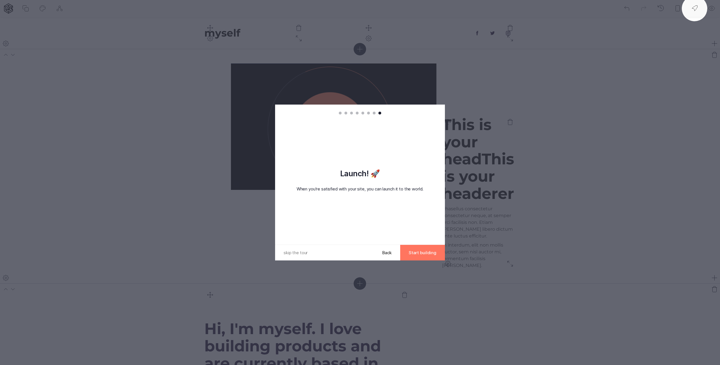
click at [422, 253] on button "Start building" at bounding box center [422, 253] width 45 height 16
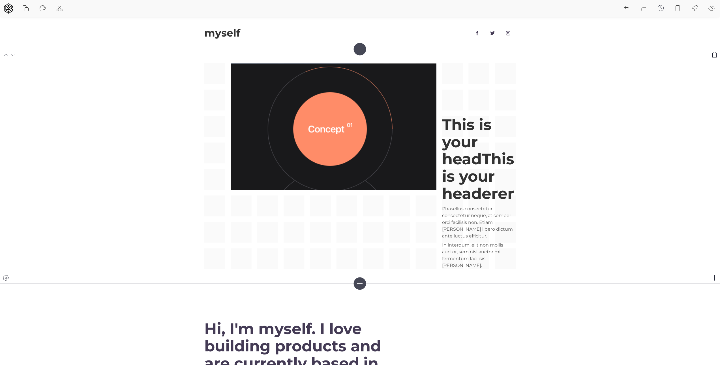
click at [382, 227] on div "This is your headThis is your headerer Phasellus consectetur consectetur neque,…" at bounding box center [359, 166] width 311 height 206
click at [10, 10] on icon at bounding box center [8, 8] width 10 height 10
click at [33, 45] on button "Start guided tour" at bounding box center [39, 42] width 79 height 17
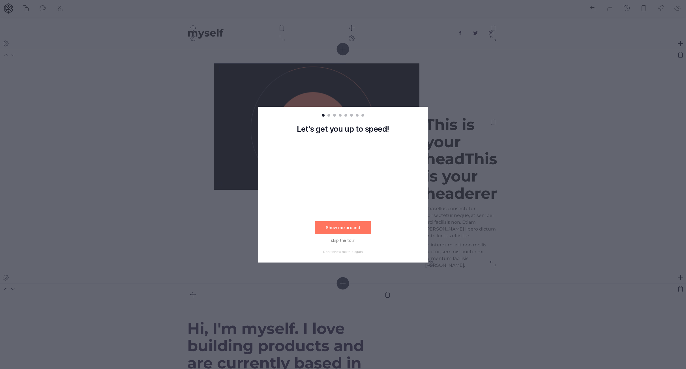
drag, startPoint x: 390, startPoint y: 47, endPoint x: 370, endPoint y: 6, distance: 45.2
click at [390, 47] on rect at bounding box center [343, 184] width 686 height 369
